Goal: Information Seeking & Learning: Find specific fact

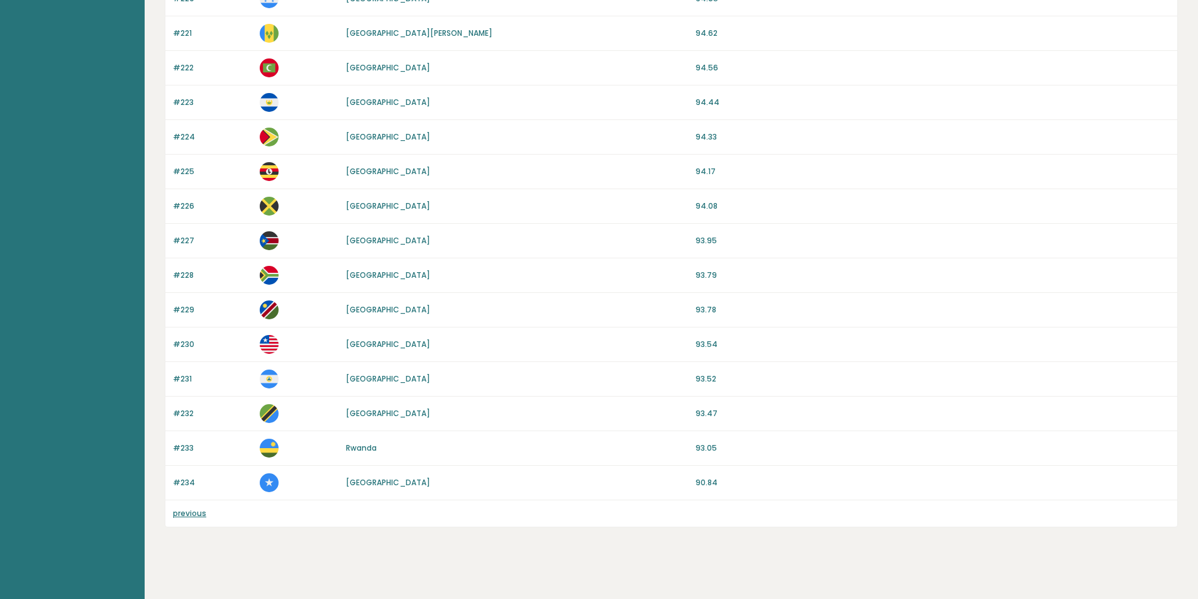
scroll to position [826, 0]
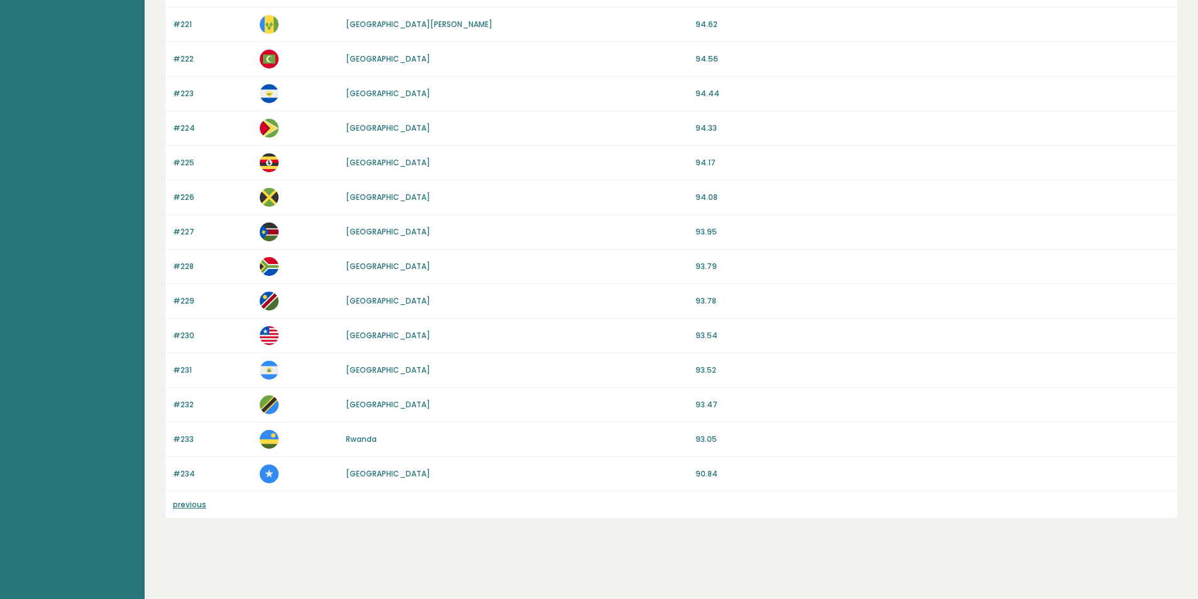
click at [202, 506] on link "previous" at bounding box center [189, 504] width 33 height 11
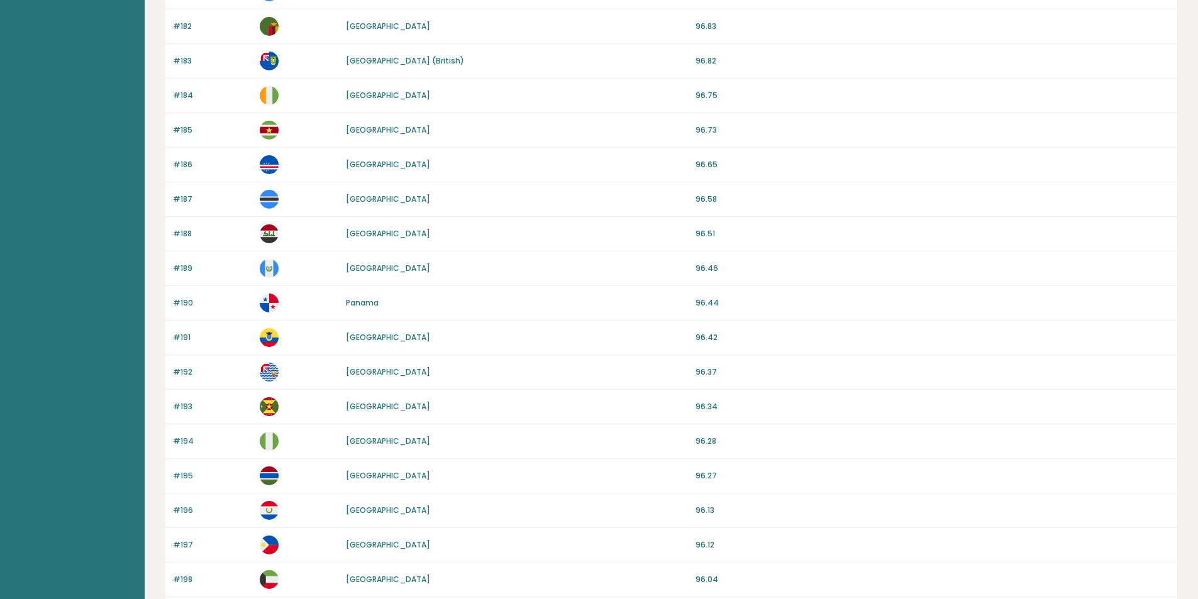
scroll to position [1034, 0]
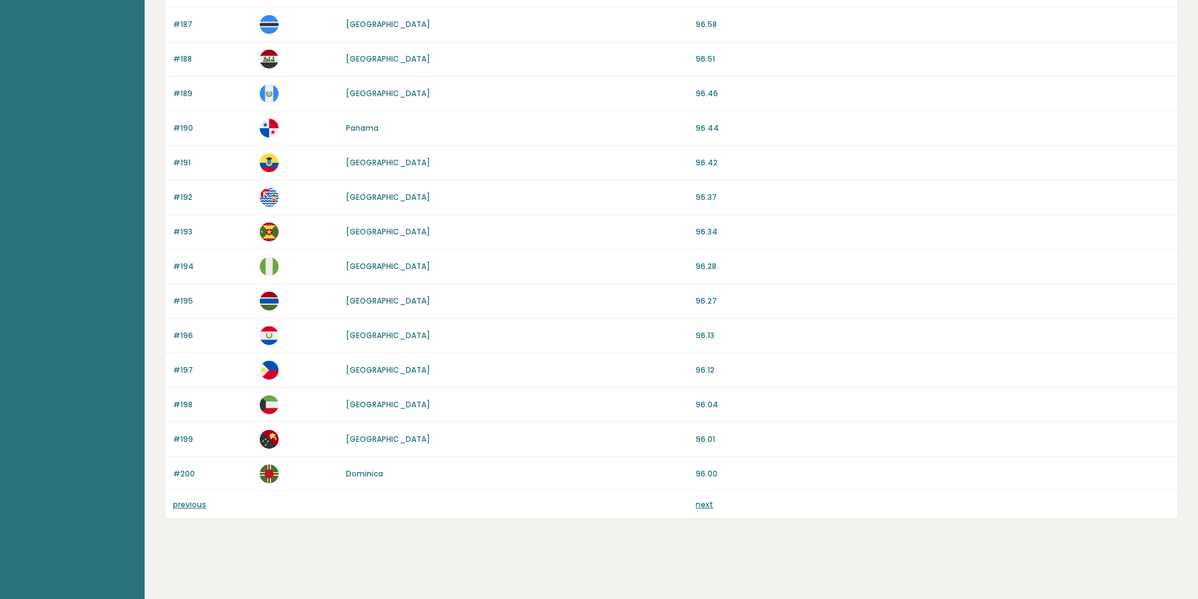
click at [189, 508] on link "previous" at bounding box center [189, 504] width 33 height 11
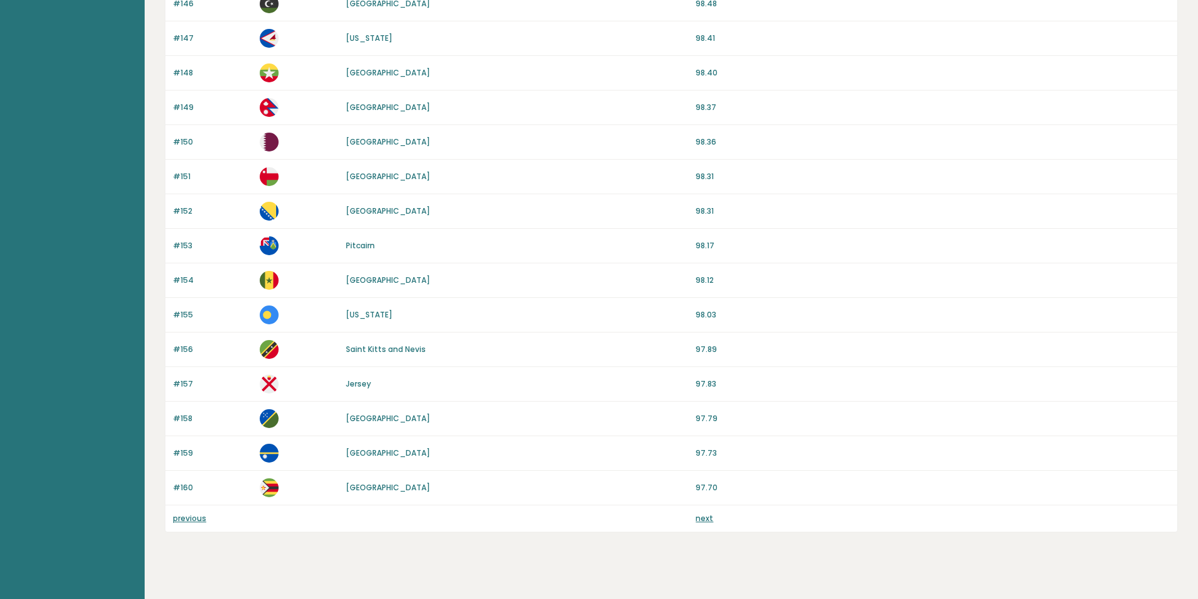
scroll to position [1034, 0]
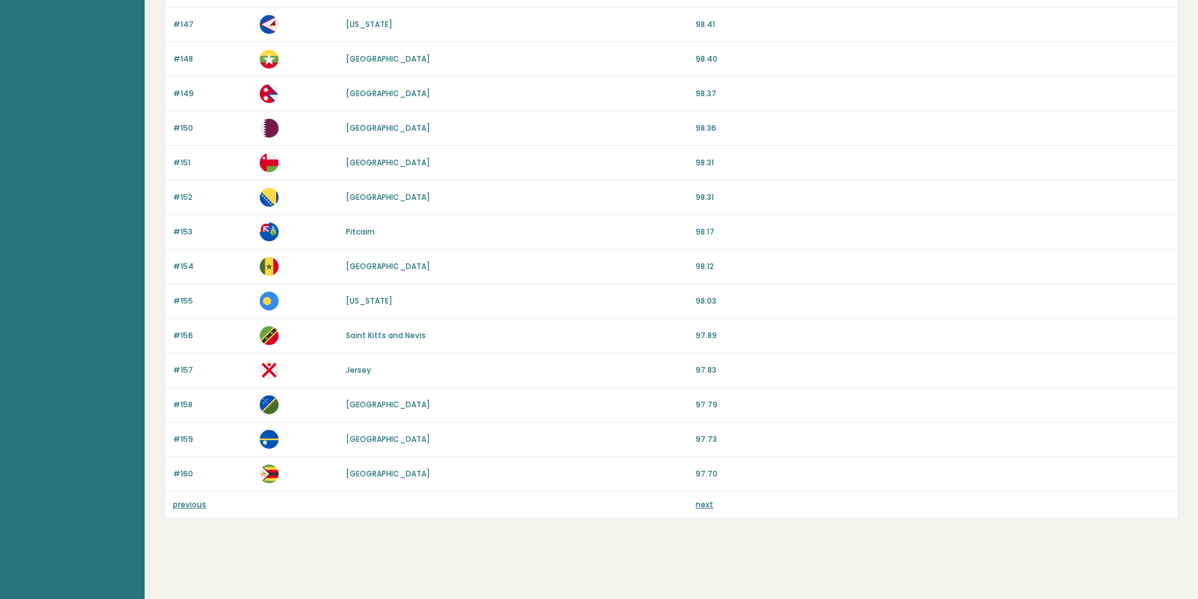
click at [199, 504] on link "previous" at bounding box center [189, 504] width 33 height 11
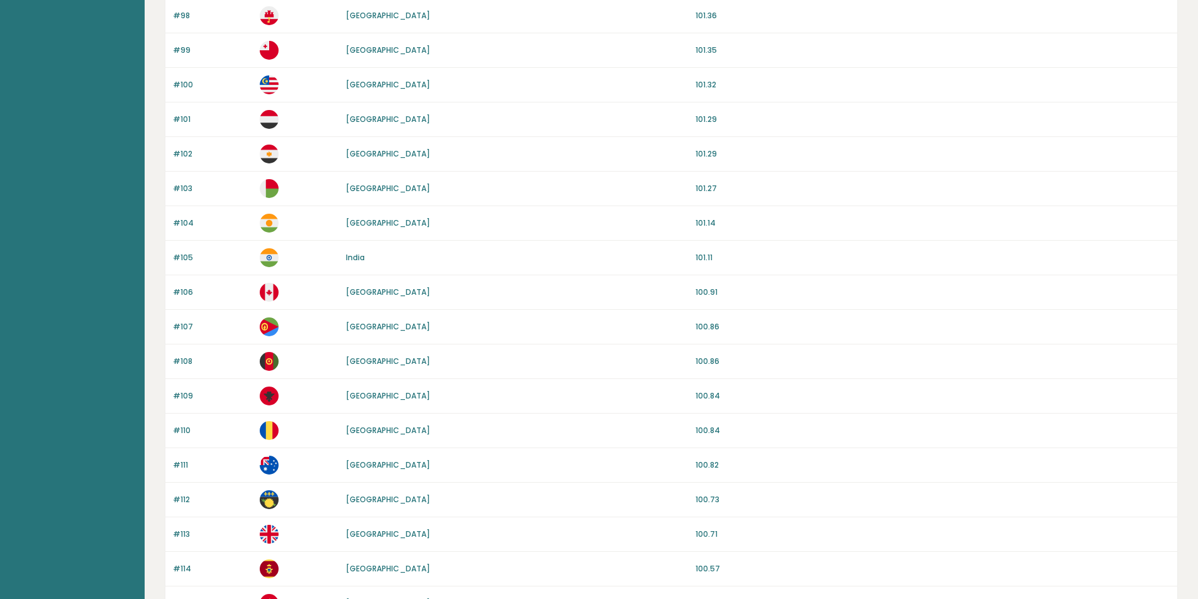
scroll to position [1034, 0]
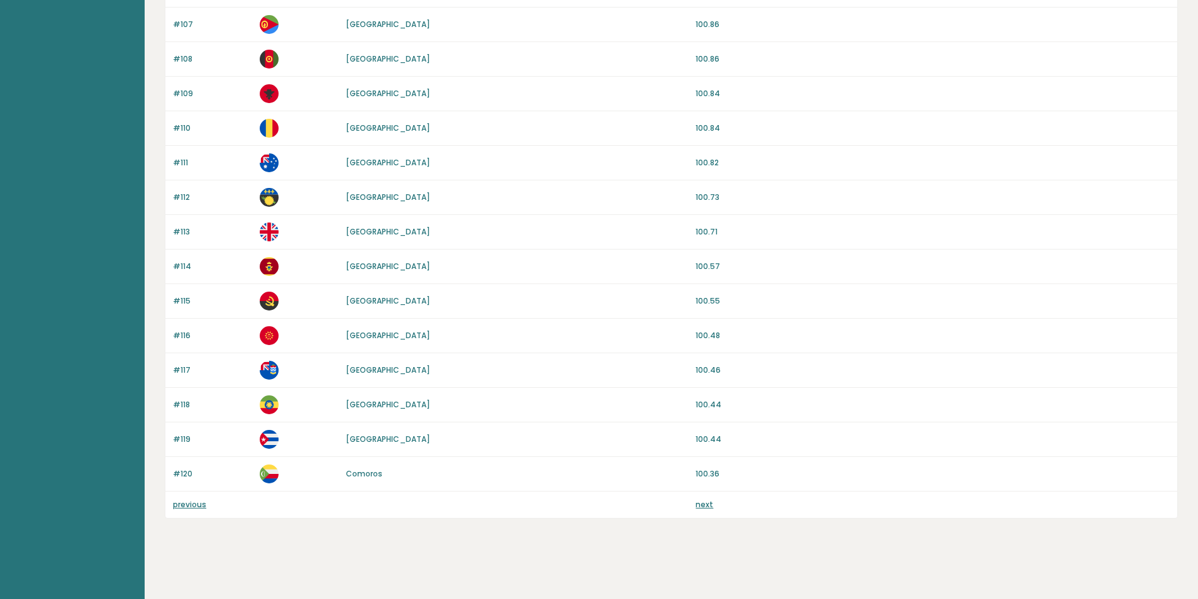
click at [188, 506] on link "previous" at bounding box center [189, 504] width 33 height 11
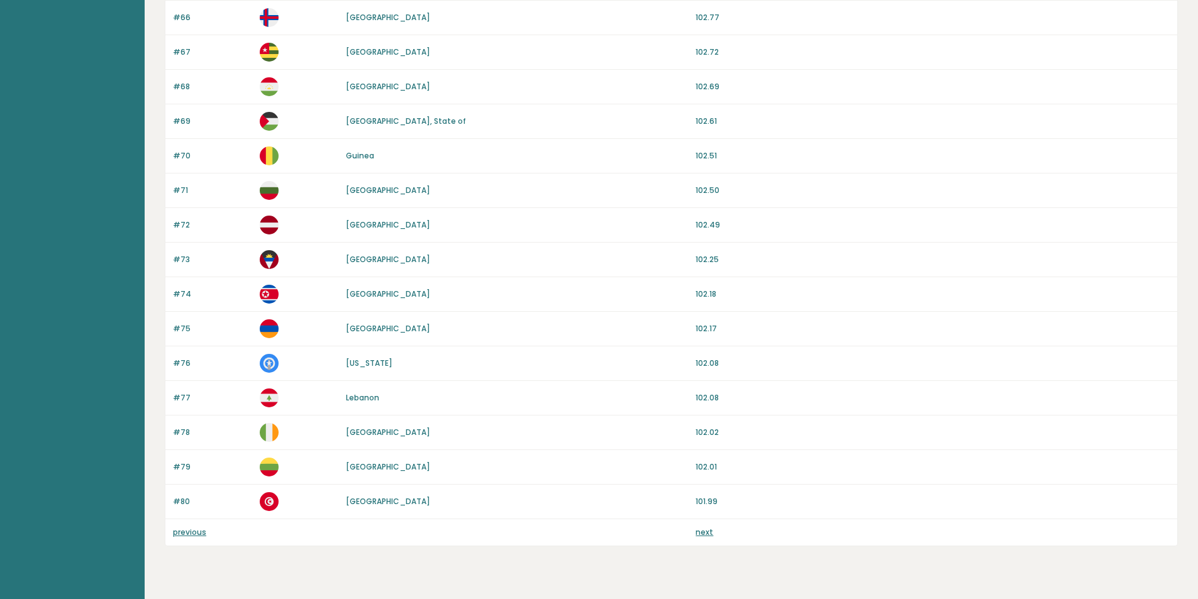
scroll to position [1034, 0]
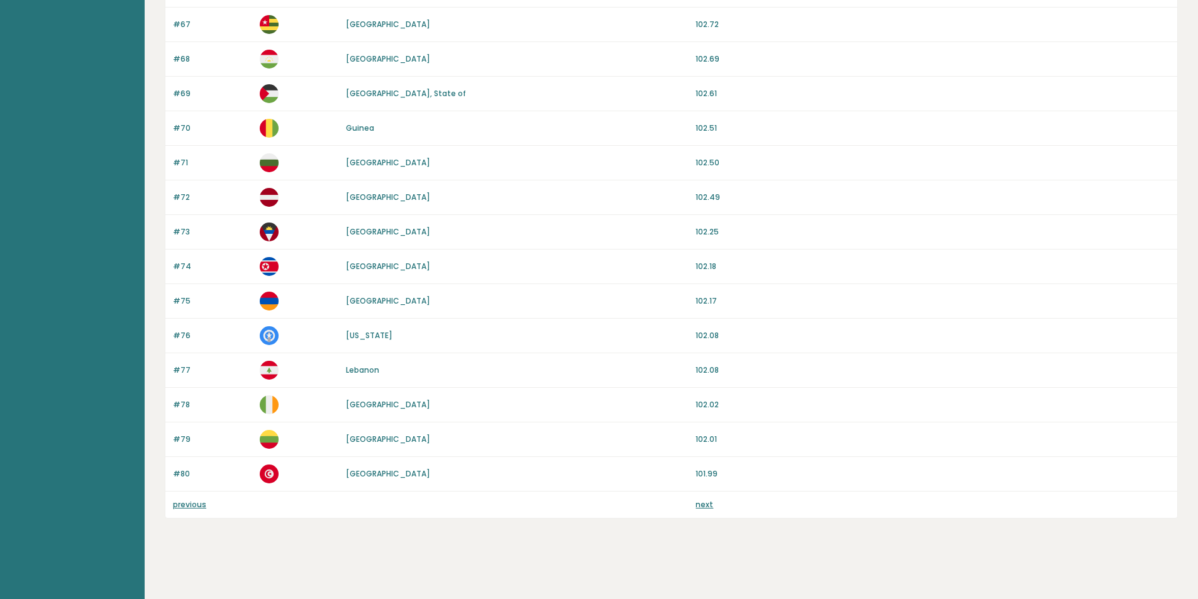
click at [202, 504] on link "previous" at bounding box center [189, 504] width 33 height 11
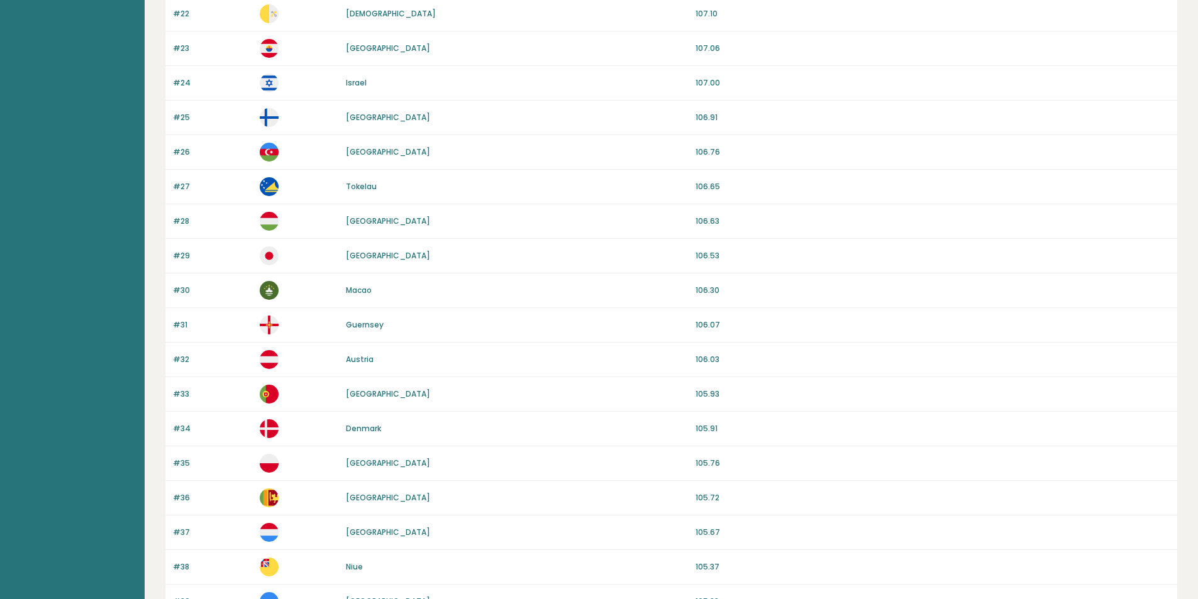
scroll to position [1034, 0]
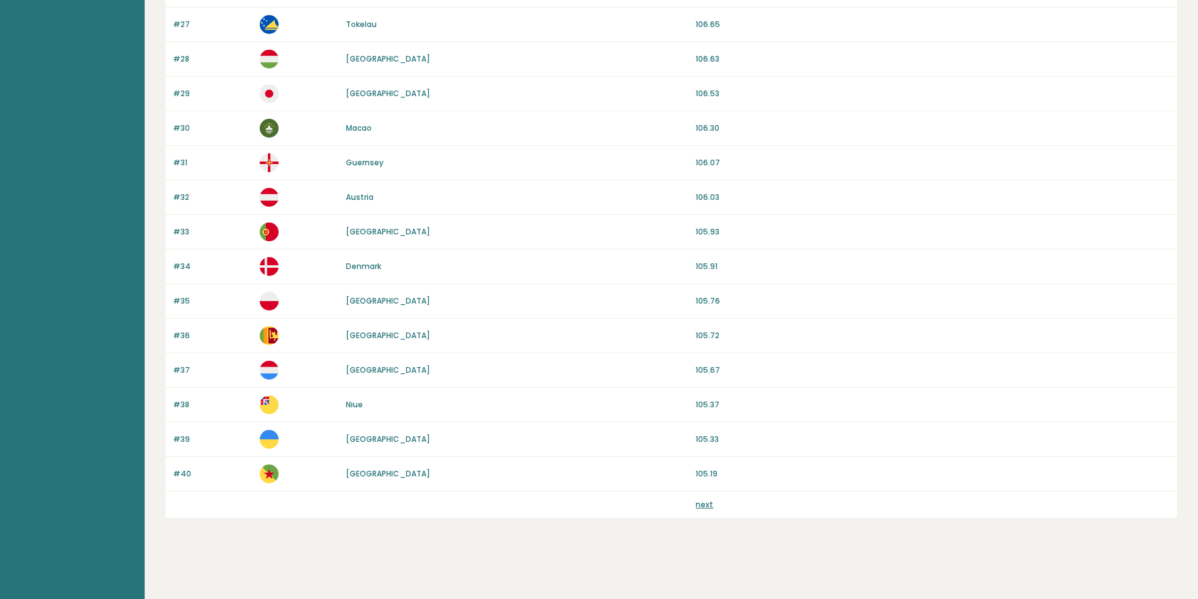
click at [179, 475] on p "#40" at bounding box center [212, 473] width 79 height 11
click at [711, 505] on link "next" at bounding box center [704, 504] width 18 height 11
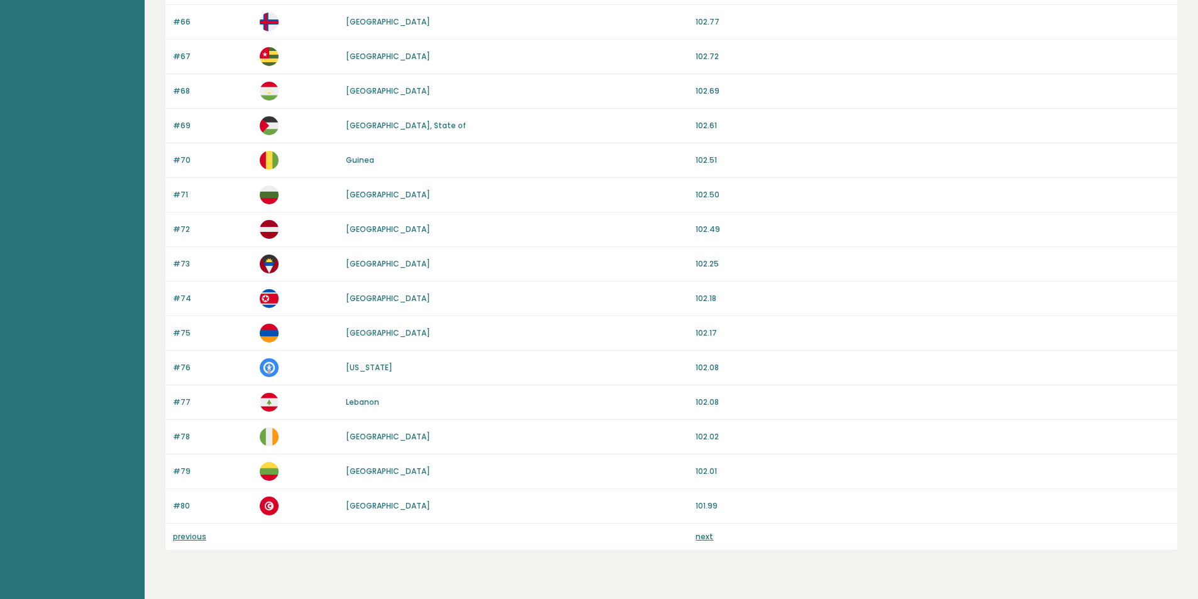
scroll to position [1034, 0]
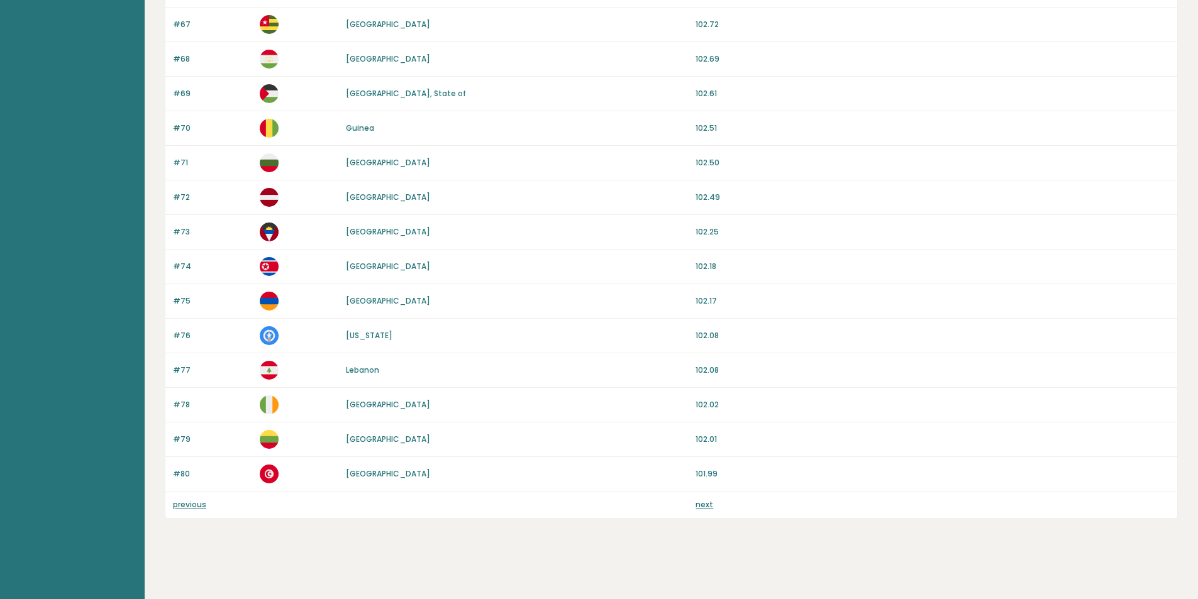
click at [711, 504] on link "next" at bounding box center [704, 504] width 18 height 11
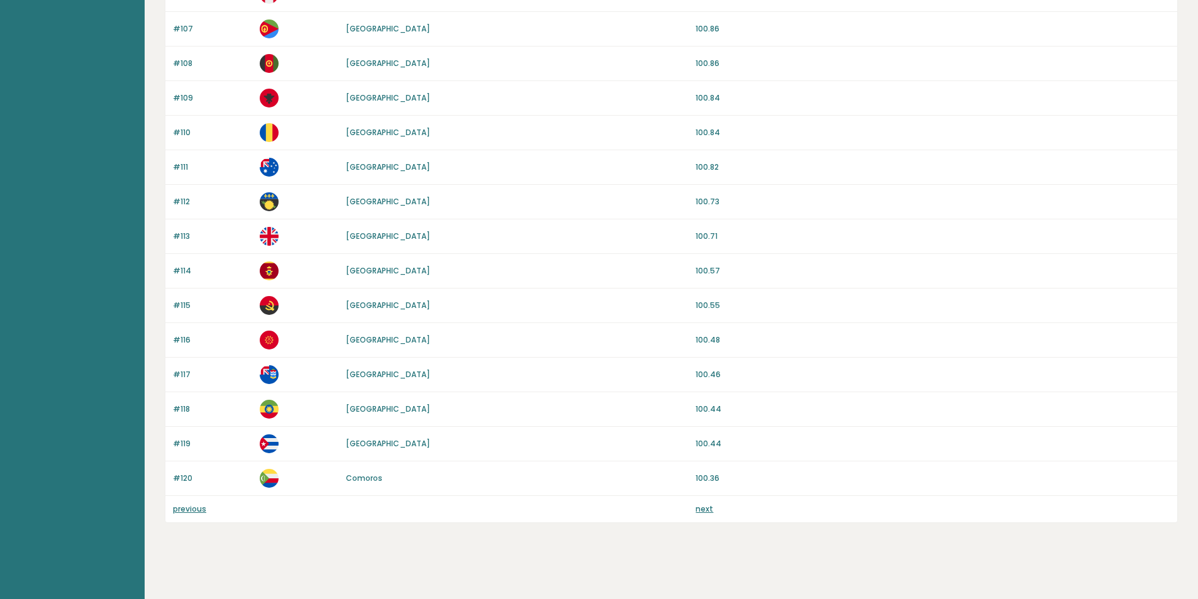
scroll to position [1034, 0]
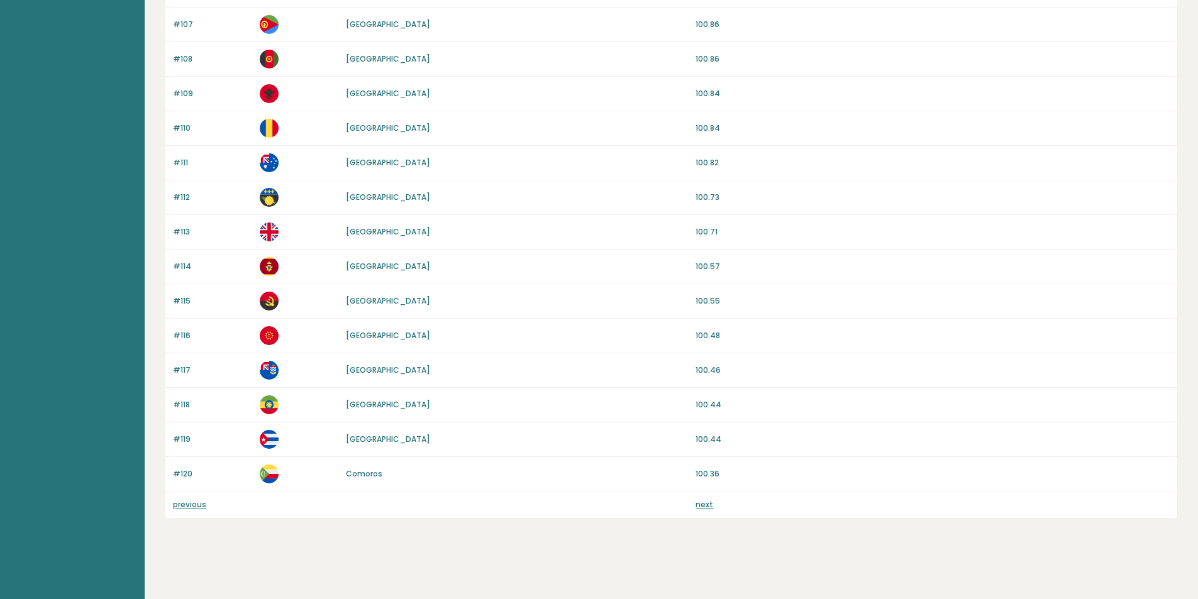
click at [708, 506] on link "next" at bounding box center [704, 504] width 18 height 11
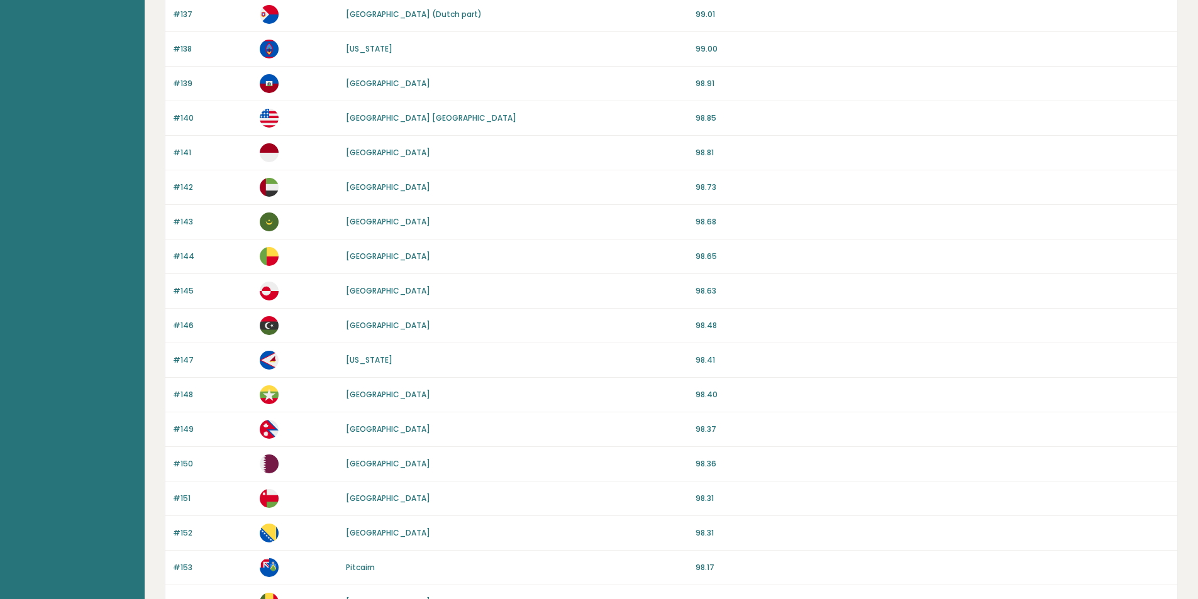
scroll to position [1034, 0]
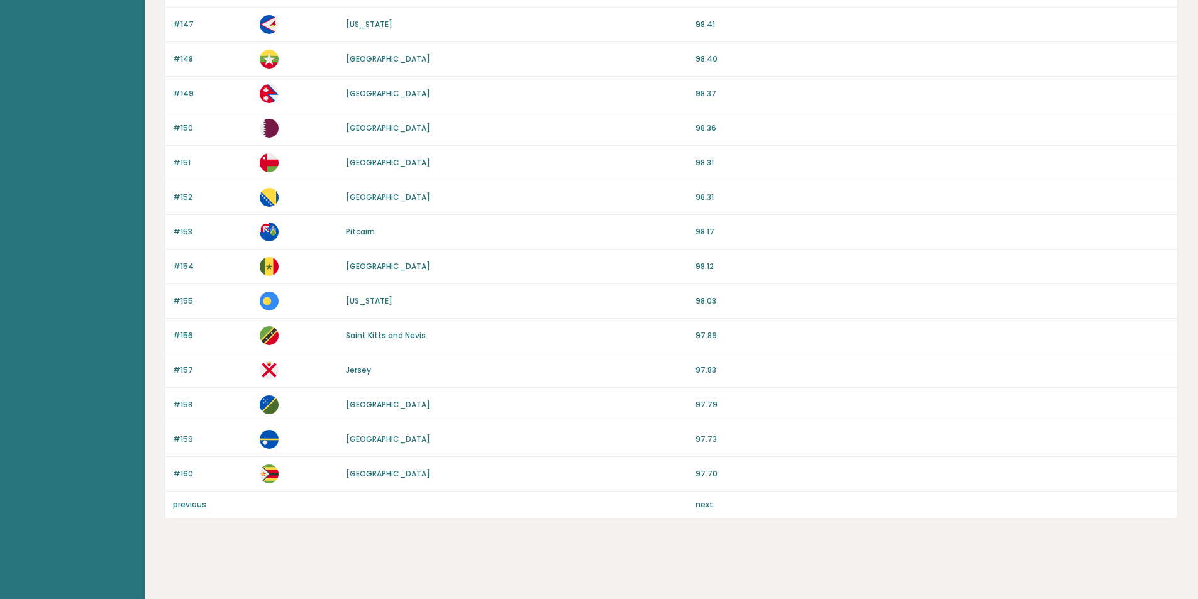
click at [709, 506] on link "next" at bounding box center [704, 504] width 18 height 11
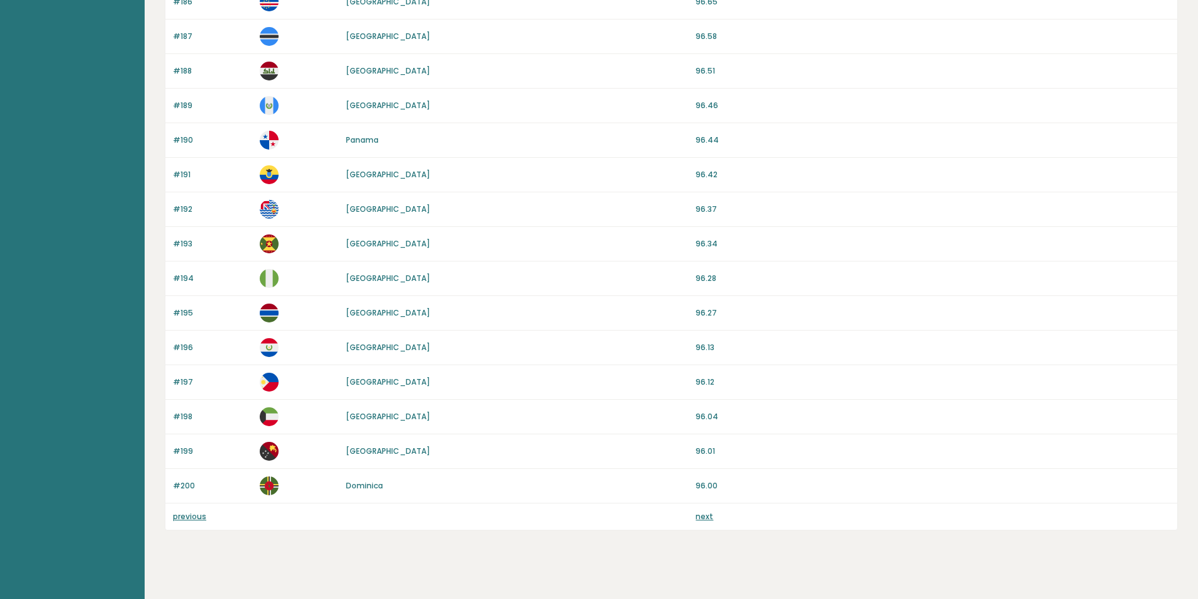
scroll to position [1034, 0]
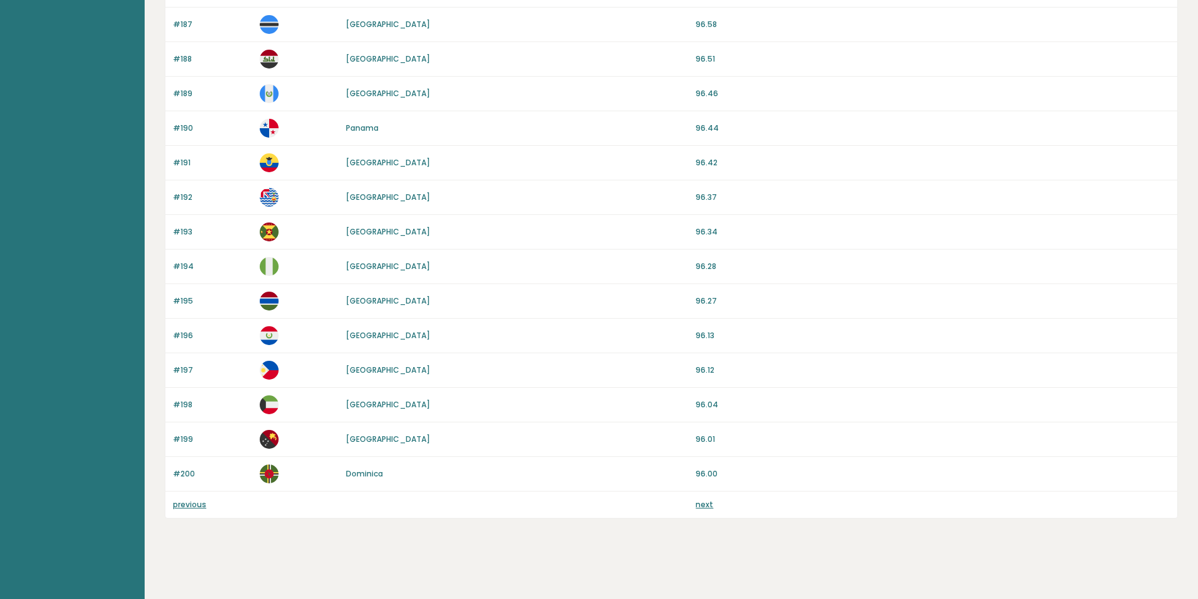
click at [713, 504] on div "next" at bounding box center [932, 504] width 474 height 11
click at [704, 505] on link "next" at bounding box center [704, 504] width 18 height 11
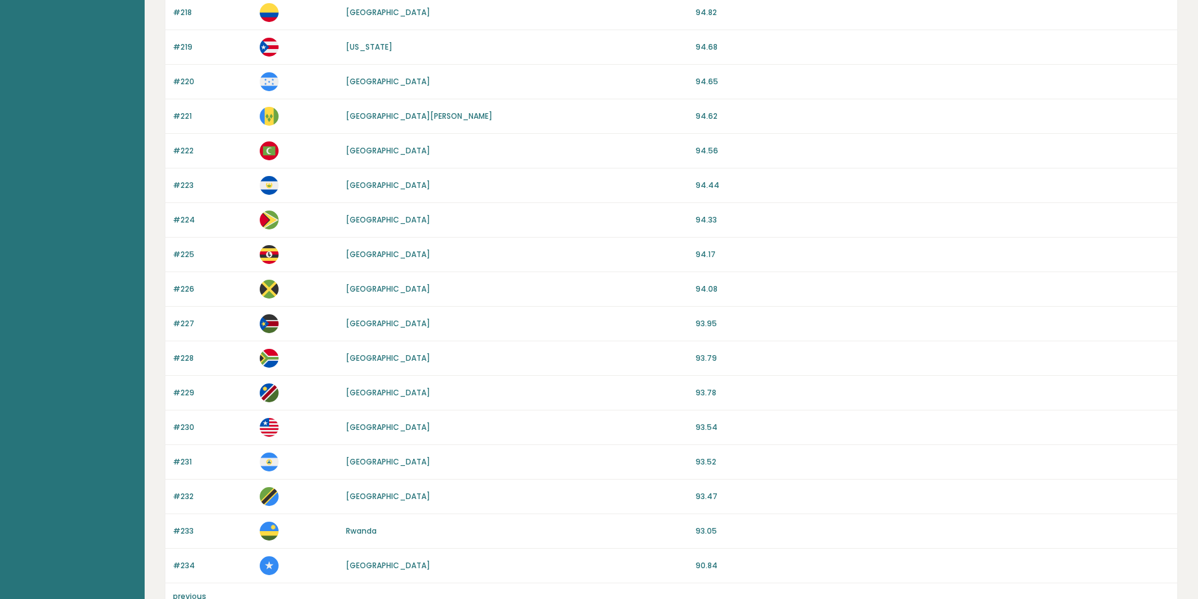
scroll to position [826, 0]
